Goal: Information Seeking & Learning: Compare options

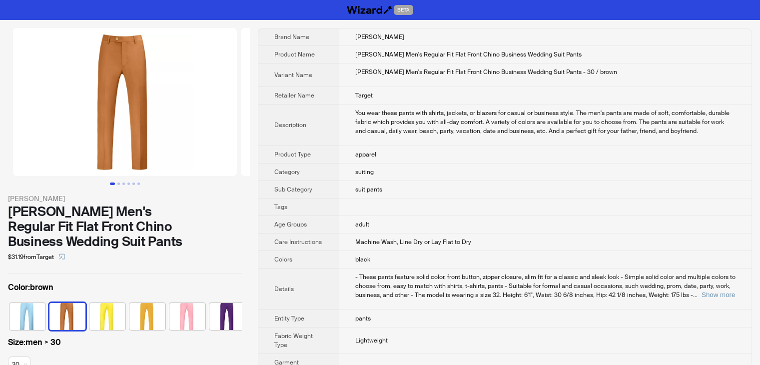
scroll to position [0, 25]
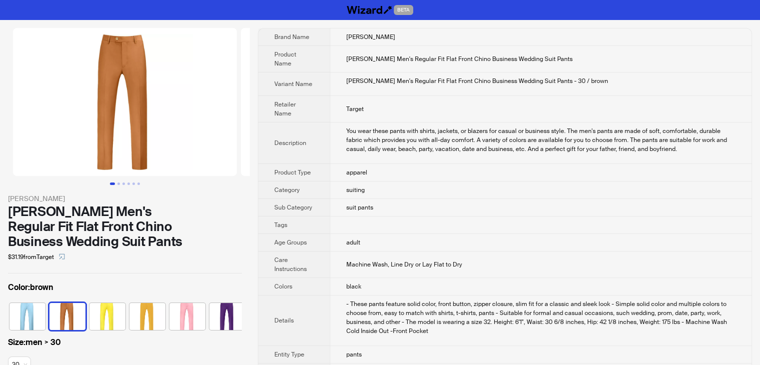
scroll to position [0, 25]
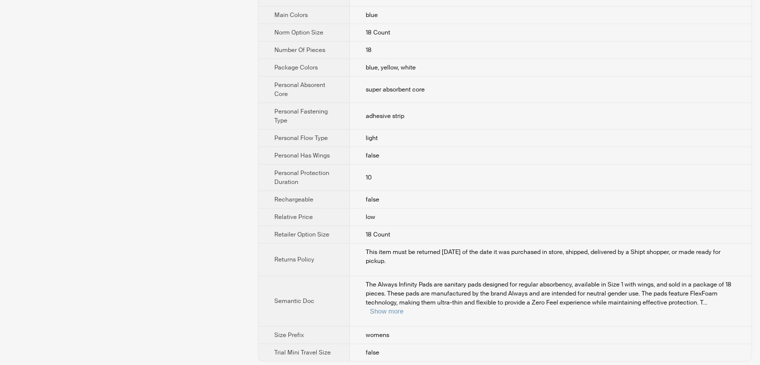
scroll to position [506, 0]
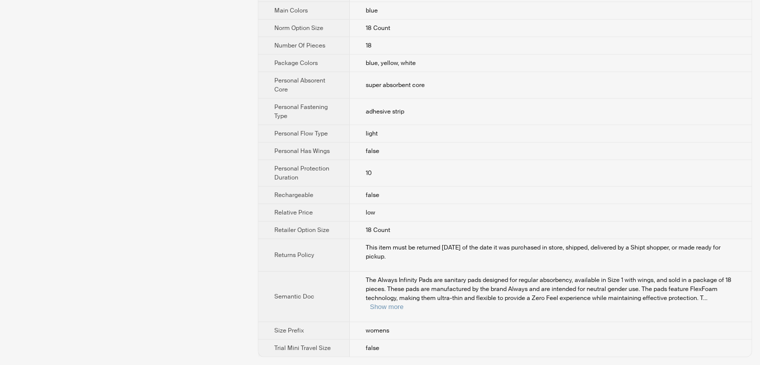
click at [732, 295] on div "The Always Infinity Pads are sanitary pads designed for regular absorbency, ava…" at bounding box center [551, 293] width 370 height 36
click at [403, 303] on button "Show more" at bounding box center [386, 306] width 33 height 7
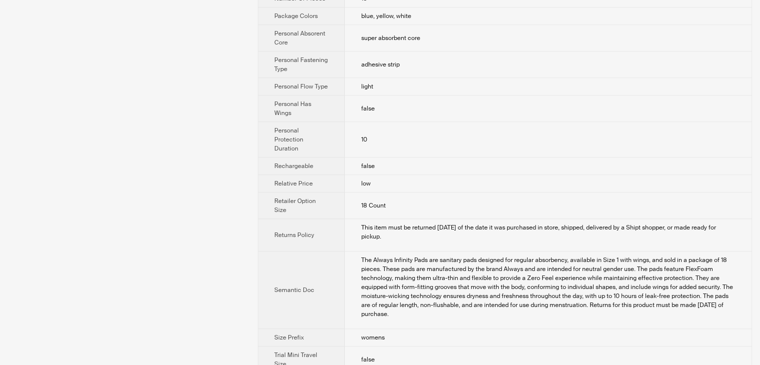
scroll to position [569, 0]
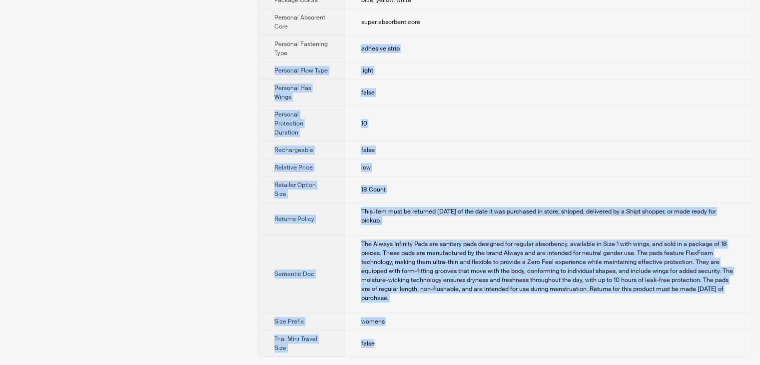
drag, startPoint x: 369, startPoint y: 350, endPoint x: 315, endPoint y: 46, distance: 307.9
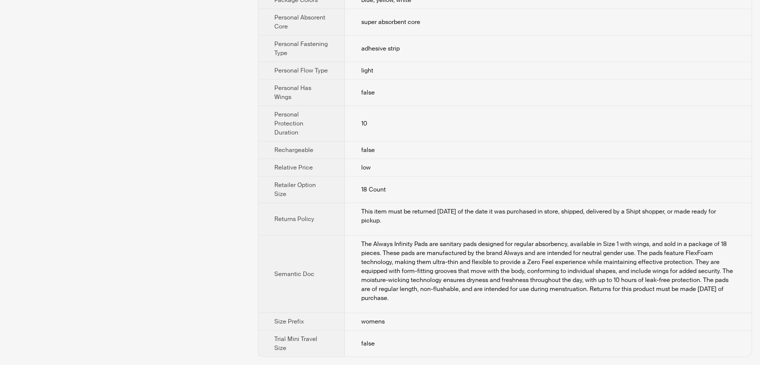
drag, startPoint x: 309, startPoint y: 39, endPoint x: 336, endPoint y: 83, distance: 52.0
click at [316, 51] on th "Personal Fastening Type" at bounding box center [301, 48] width 86 height 26
click at [391, 338] on td "false" at bounding box center [548, 343] width 407 height 26
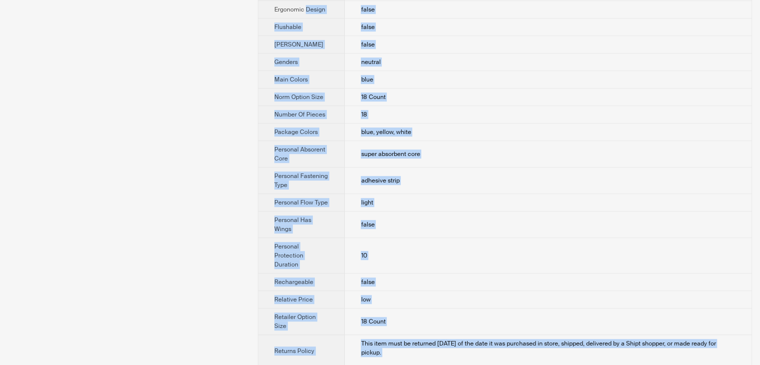
scroll to position [0, 0]
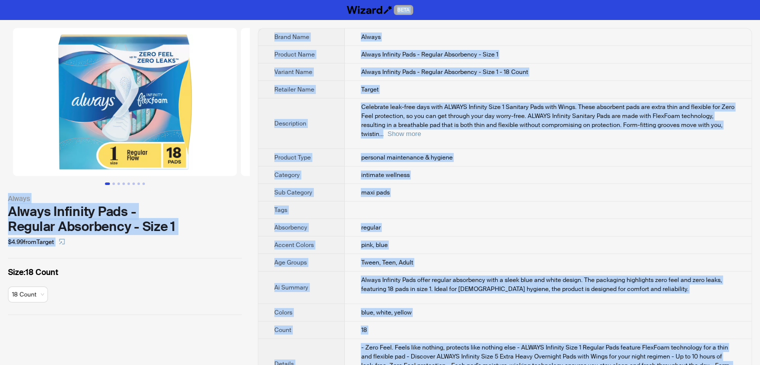
drag, startPoint x: 388, startPoint y: 342, endPoint x: 251, endPoint y: -43, distance: 409.4
copy div "BETA Always Always Infinity Pads - Regular Absorbency - Size 1 $4.99 from Targe…"
click at [424, 201] on td at bounding box center [548, 209] width 407 height 17
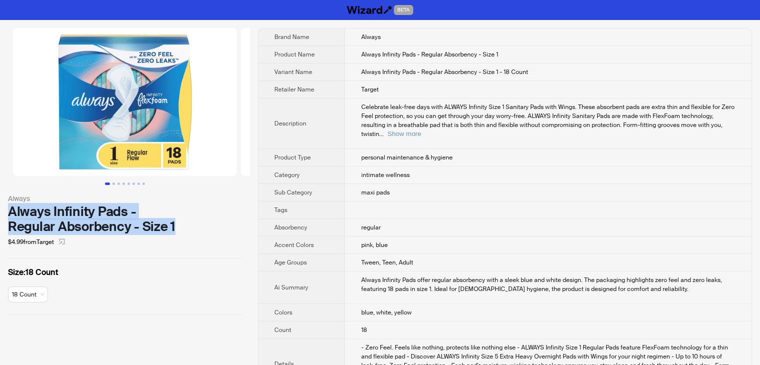
drag, startPoint x: 9, startPoint y: 208, endPoint x: 184, endPoint y: 228, distance: 175.5
click at [186, 229] on div "Always Infinity Pads - Regular Absorbency - Size 1" at bounding box center [125, 219] width 234 height 30
copy div "Always Infinity Pads - Regular Absorbency - Size 1"
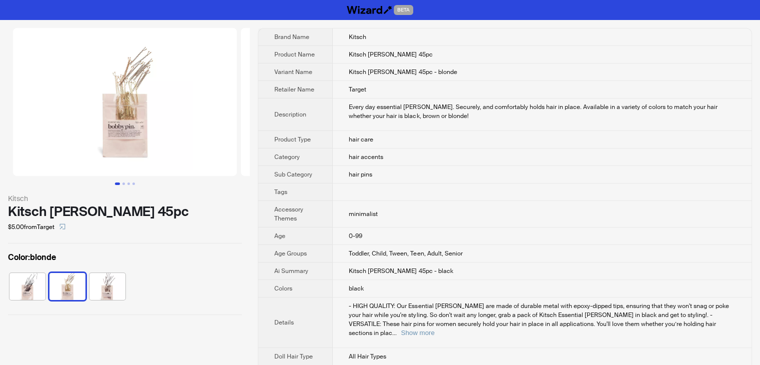
click at [430, 144] on td "hair care" at bounding box center [542, 139] width 419 height 17
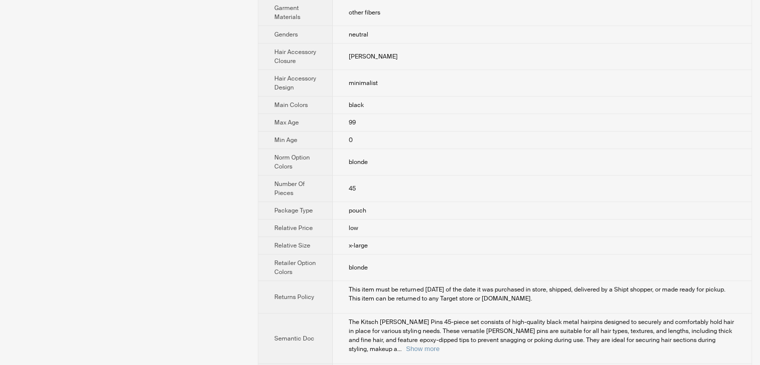
scroll to position [396, 0]
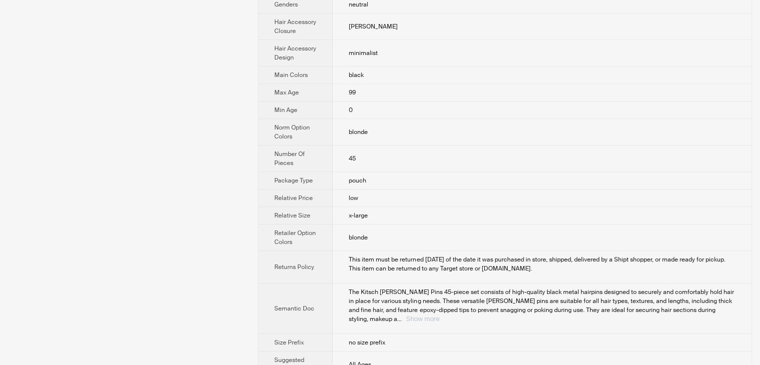
click at [439, 315] on button "Show more" at bounding box center [422, 318] width 33 height 7
click at [723, 251] on td "blonde" at bounding box center [542, 237] width 419 height 26
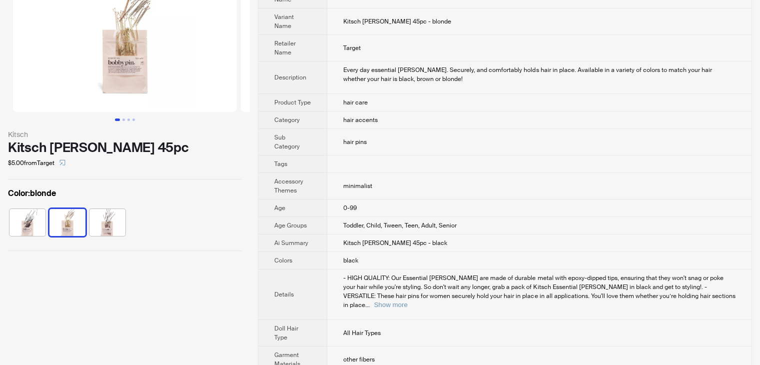
scroll to position [122, 0]
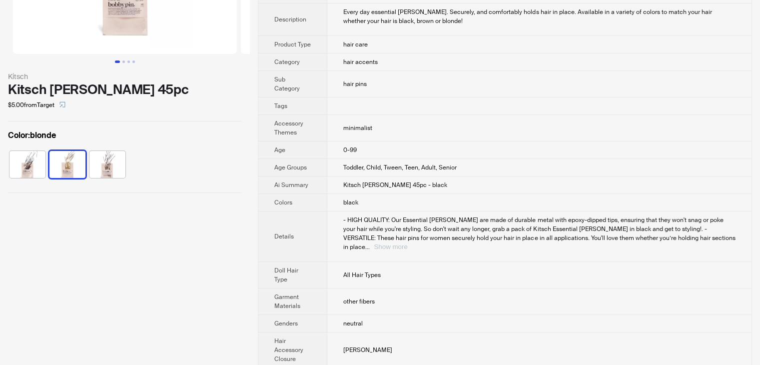
click at [407, 243] on button "Show more" at bounding box center [390, 246] width 33 height 7
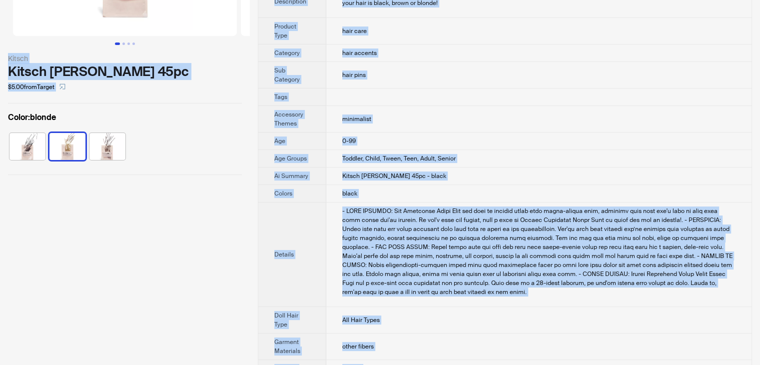
scroll to position [0, 0]
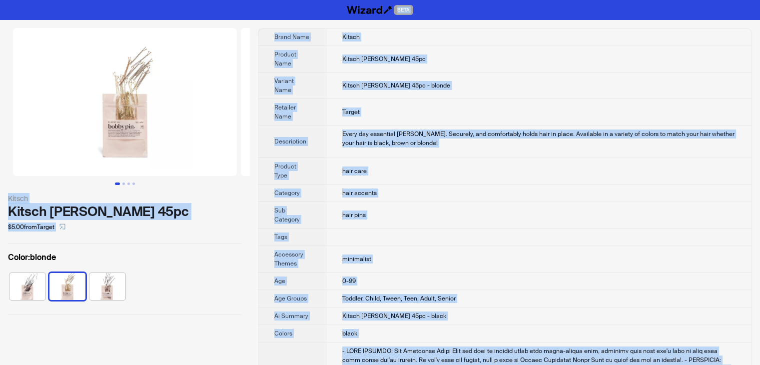
drag, startPoint x: 393, startPoint y: 355, endPoint x: 206, endPoint y: -43, distance: 439.6
copy div "BETA Kitsch Kitsch Bobby Pins 45pc $5.00 from Target Color : blonde Brand Name …"
click at [438, 76] on td "Kitsch Bobby Pins 45pc - blonde" at bounding box center [538, 85] width 425 height 26
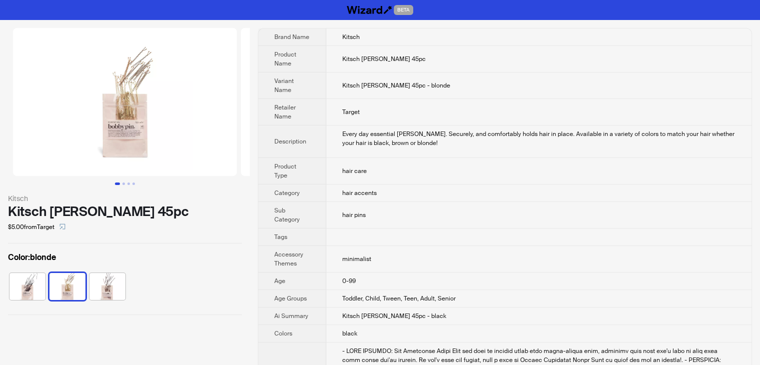
click at [129, 117] on img at bounding box center [125, 102] width 224 height 148
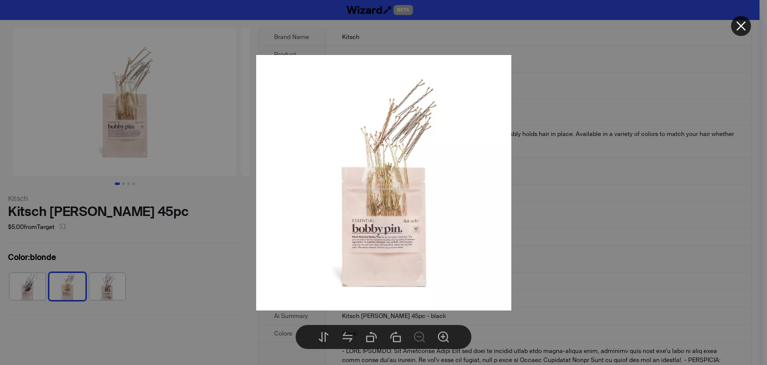
click at [748, 24] on button at bounding box center [741, 26] width 20 height 20
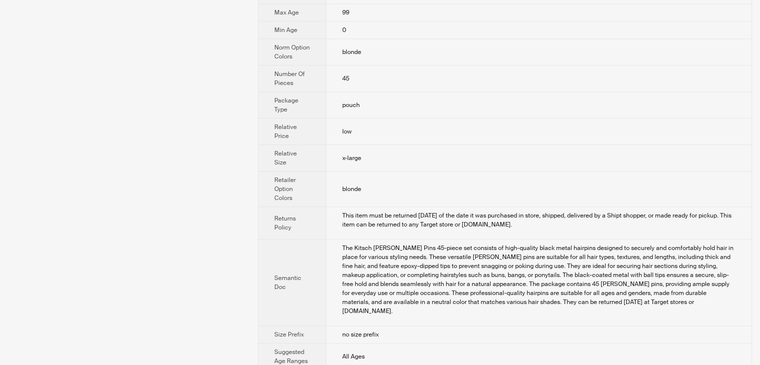
scroll to position [602, 0]
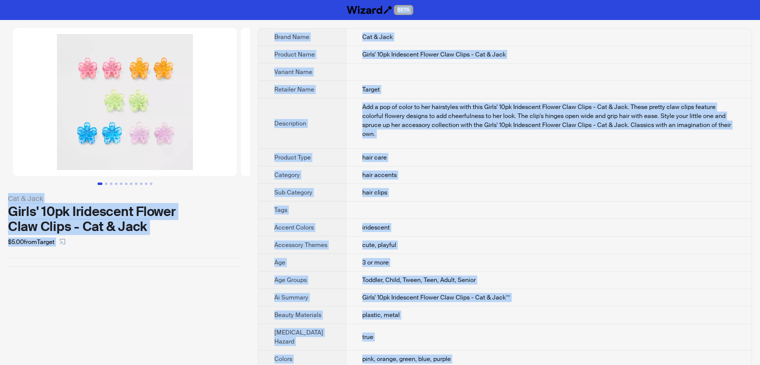
drag, startPoint x: 401, startPoint y: 350, endPoint x: 242, endPoint y: -30, distance: 412.7
copy div "BETA Cat & Jack Girls' 10pk Iridescent Flower Claw Clips - Cat & Jack $5.00 fro…"
click at [432, 188] on td "hair clips" at bounding box center [549, 192] width 406 height 17
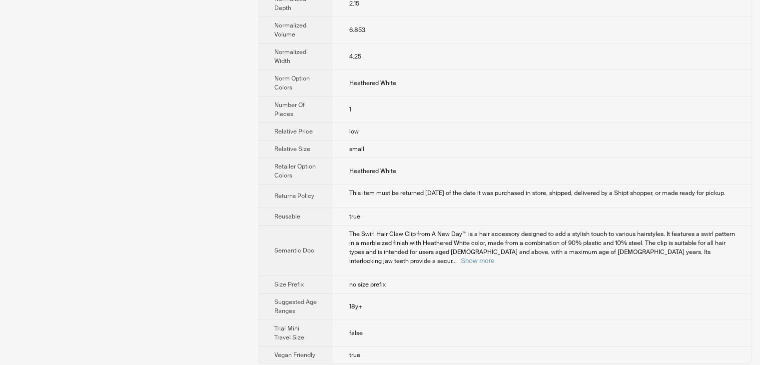
scroll to position [781, 0]
click at [494, 255] on button "Show more" at bounding box center [477, 258] width 33 height 7
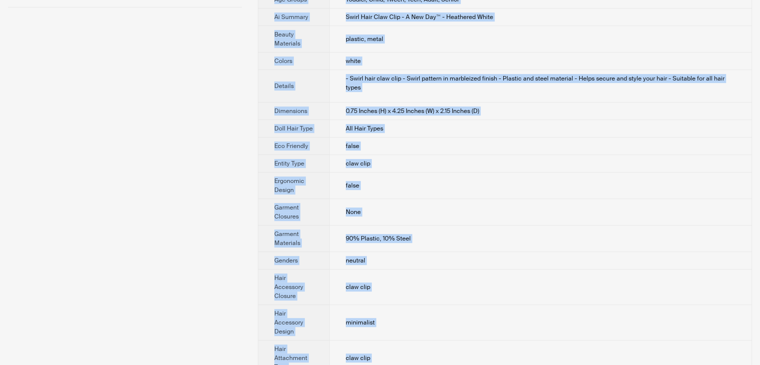
scroll to position [0, 0]
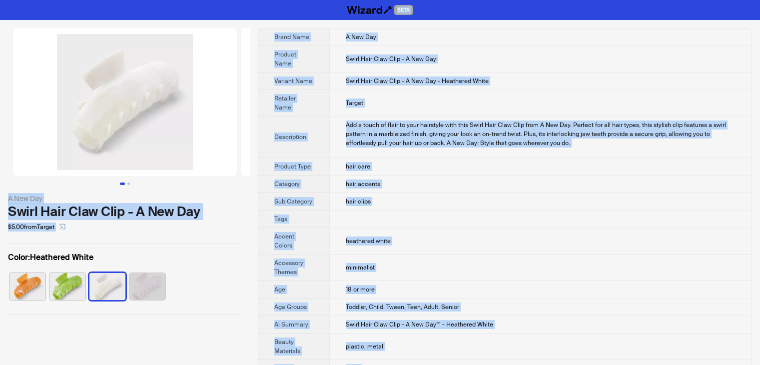
drag, startPoint x: 369, startPoint y: 348, endPoint x: 235, endPoint y: -43, distance: 413.9
copy div "BETA A New Day Swirl Hair Claw Clip - A New Day $5.00 from Target Color : Heath…"
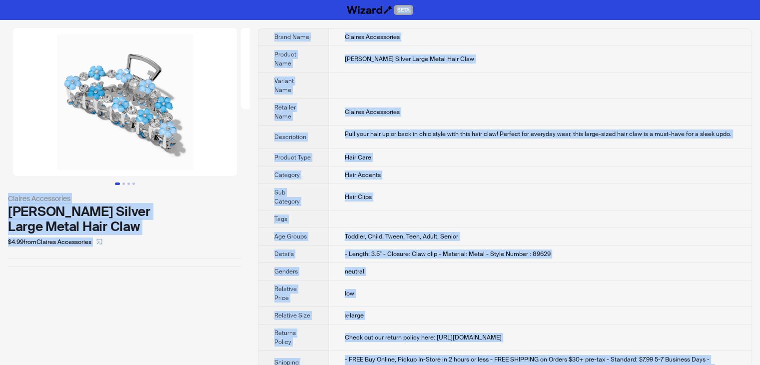
drag, startPoint x: 398, startPoint y: 346, endPoint x: 292, endPoint y: 13, distance: 349.3
click at [256, 0] on html "BETA Claires Accessories Teal Daisy Silver Large Metal Hair Claw $4.99 from Cla…" at bounding box center [380, 204] width 760 height 409
copy div "BETA Claires Accessories Teal Daisy Silver Large Metal Hair Claw $4.99 from Cla…"
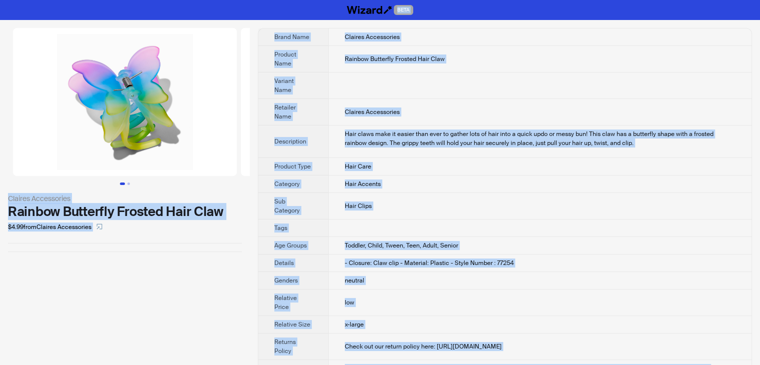
drag, startPoint x: 400, startPoint y: 343, endPoint x: 247, endPoint y: -3, distance: 379.1
click at [247, 0] on html "BETA Claires Accessories Rainbow Butterfly Frosted Hair Claw $4.99 from Claires…" at bounding box center [380, 209] width 760 height 418
copy div "BETA Claires Accessories Rainbow Butterfly Frosted Hair Claw $4.99 from Claires…"
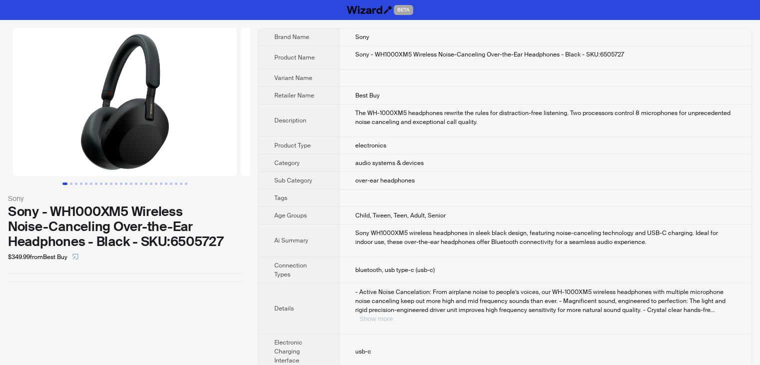
click at [393, 315] on button "Show more" at bounding box center [375, 318] width 33 height 7
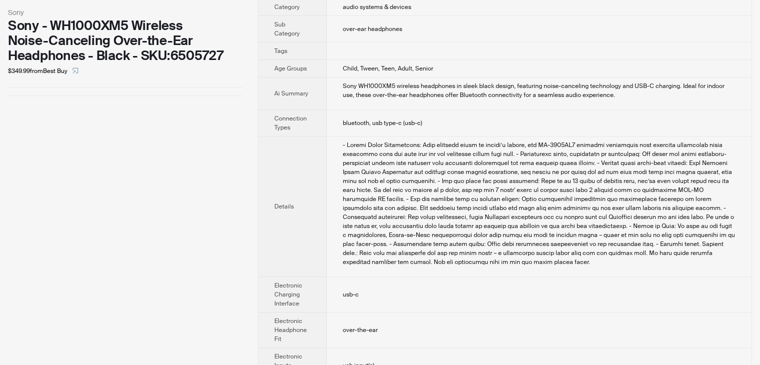
scroll to position [348, 0]
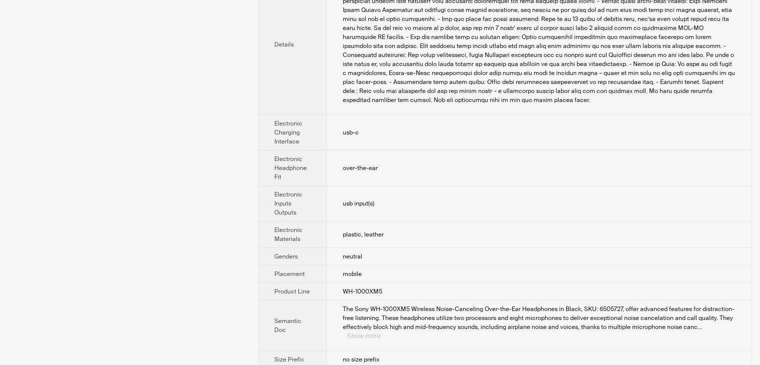
click at [380, 332] on button "Show more" at bounding box center [363, 335] width 33 height 7
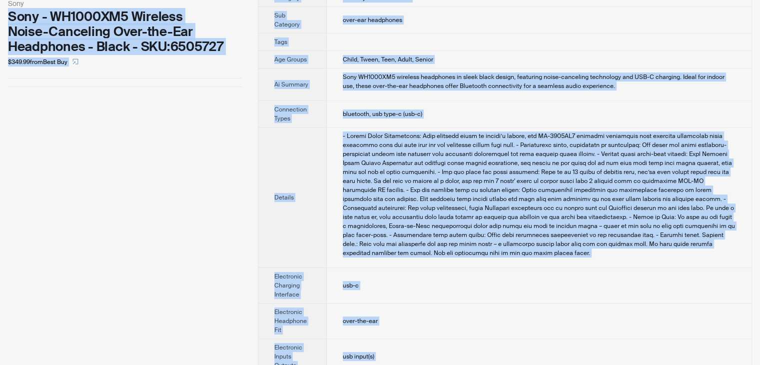
scroll to position [92, 0]
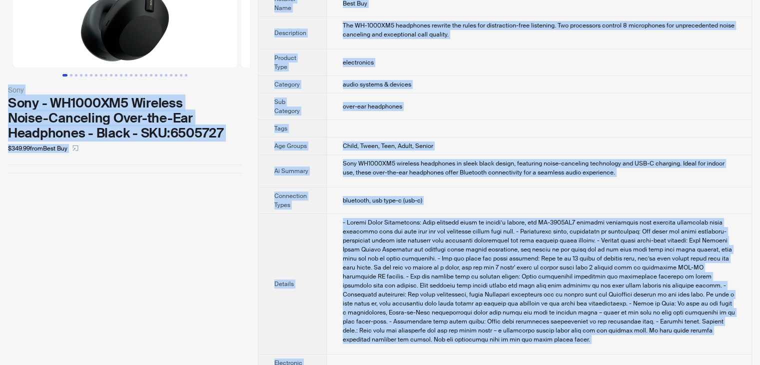
drag, startPoint x: 397, startPoint y: 351, endPoint x: 103, endPoint y: -11, distance: 466.7
click at [103, 0] on html "BETA Sony Sony - WH1000XM5 Wireless Noise-Canceling Over-the-Ear Headphones - B…" at bounding box center [380, 285] width 760 height 787
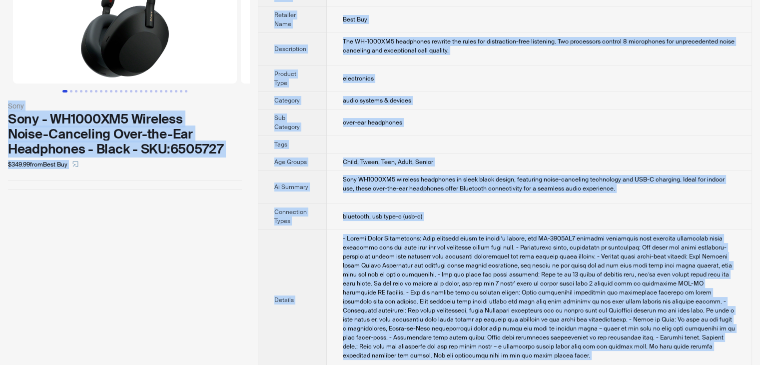
click at [521, 109] on td "over-ear headphones" at bounding box center [539, 122] width 425 height 26
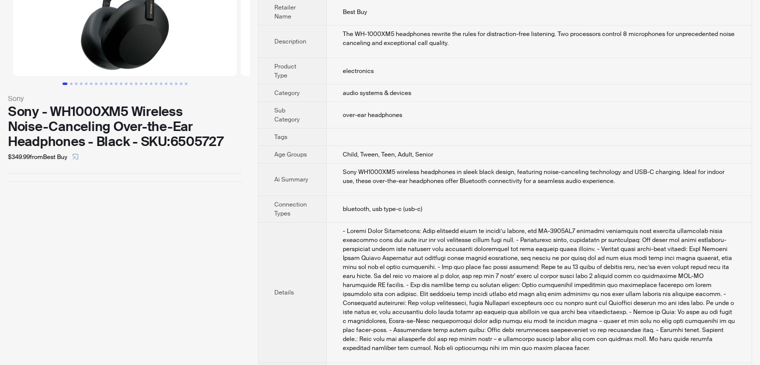
scroll to position [411, 0]
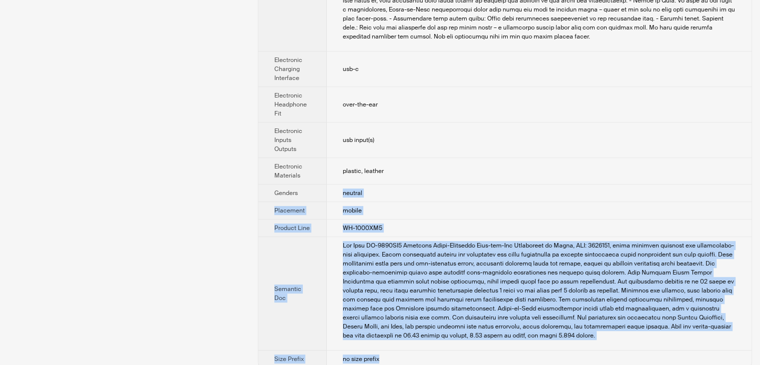
drag, startPoint x: 397, startPoint y: 345, endPoint x: 231, endPoint y: 6, distance: 377.1
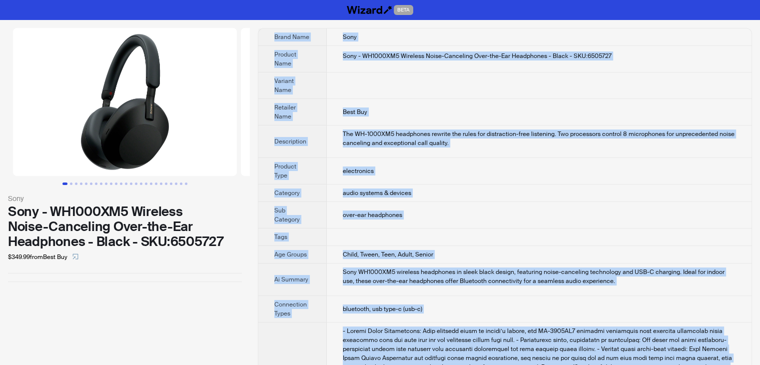
scroll to position [200, 0]
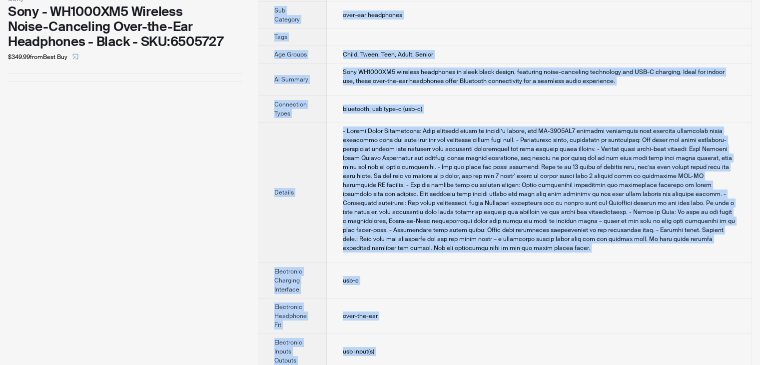
click at [478, 222] on div "- Active Noise Cancelation: From airplane noise to people’s voices, our WH-1000…" at bounding box center [539, 189] width 393 height 126
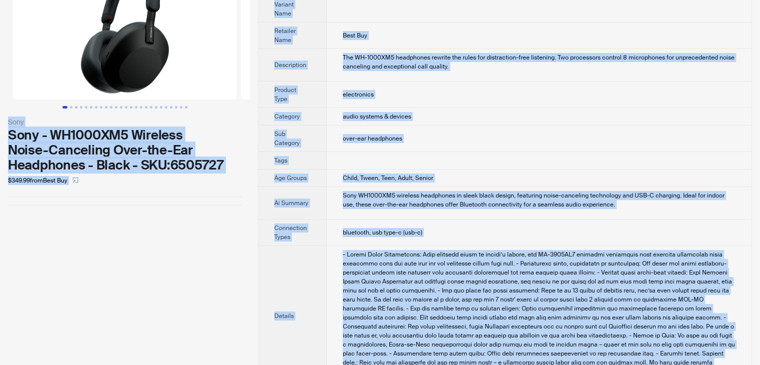
scroll to position [0, 0]
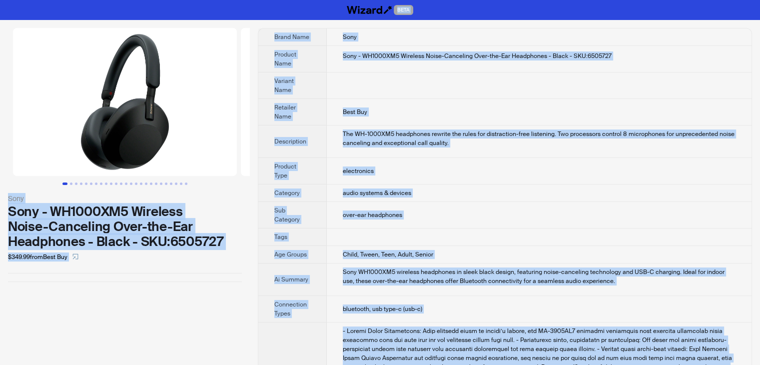
drag, startPoint x: 389, startPoint y: 350, endPoint x: 196, endPoint y: -5, distance: 404.6
copy div "BETA Sony Sony - WH1000XM5 Wireless Noise-Canceling Over-the-Ear Headphones - B…"
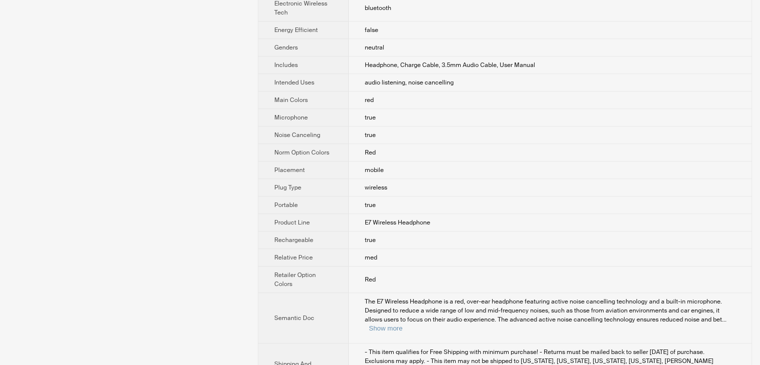
scroll to position [532, 0]
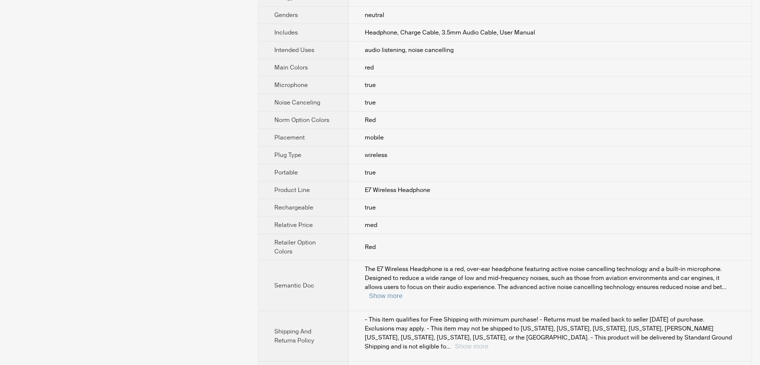
click at [488, 342] on button "Show more" at bounding box center [471, 345] width 33 height 7
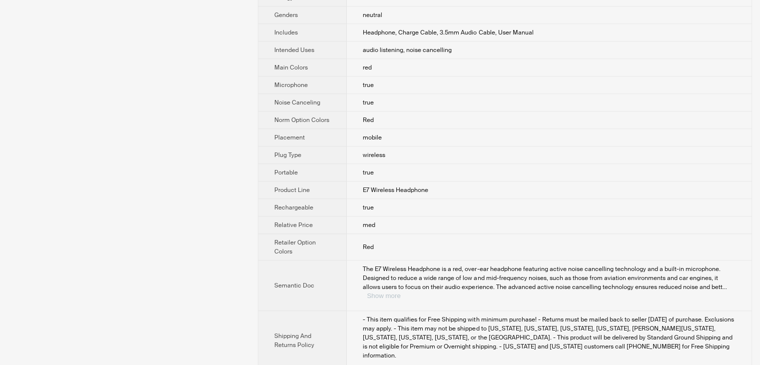
click at [400, 292] on button "Show more" at bounding box center [383, 295] width 33 height 7
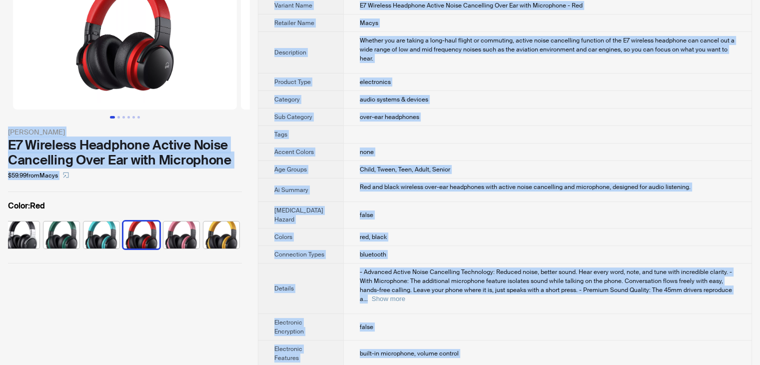
scroll to position [0, 0]
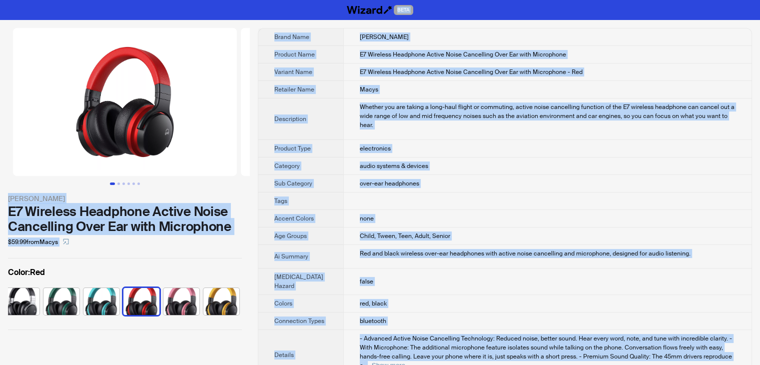
drag, startPoint x: 418, startPoint y: 350, endPoint x: 188, endPoint y: -43, distance: 456.1
copy div "BETA Cowin E7 Wireless Headphone Active Noise Cancelling Over Ear with Micropho…"
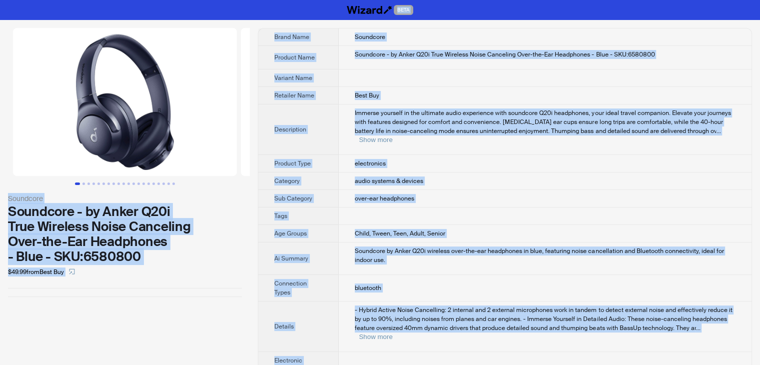
drag, startPoint x: 412, startPoint y: 353, endPoint x: 129, endPoint y: -43, distance: 486.4
click at [129, 0] on html "BETA Soundcore Soundcore - by Anker Q20i True Wireless Noise Canceling Over-the…" at bounding box center [380, 284] width 760 height 568
copy div "BETA Soundcore Soundcore - by Anker Q20i True Wireless Noise Canceling Over-the…"
